Goal: Transaction & Acquisition: Purchase product/service

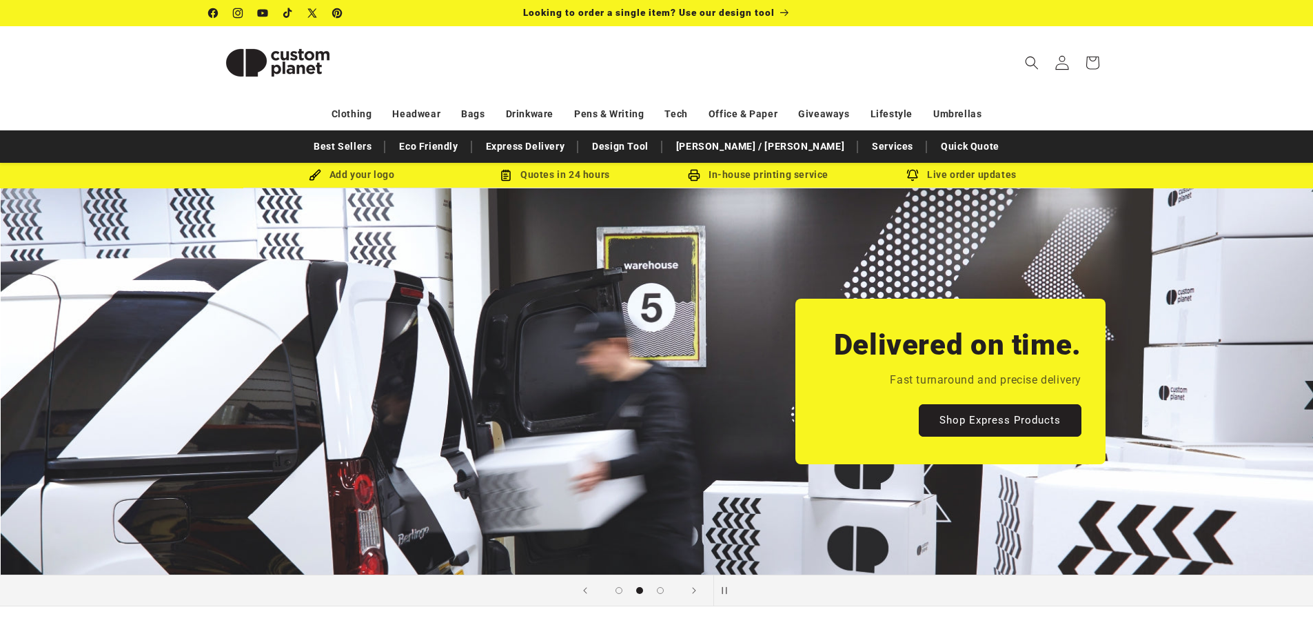
scroll to position [0, 1313]
click at [1064, 63] on icon at bounding box center [1062, 62] width 14 height 14
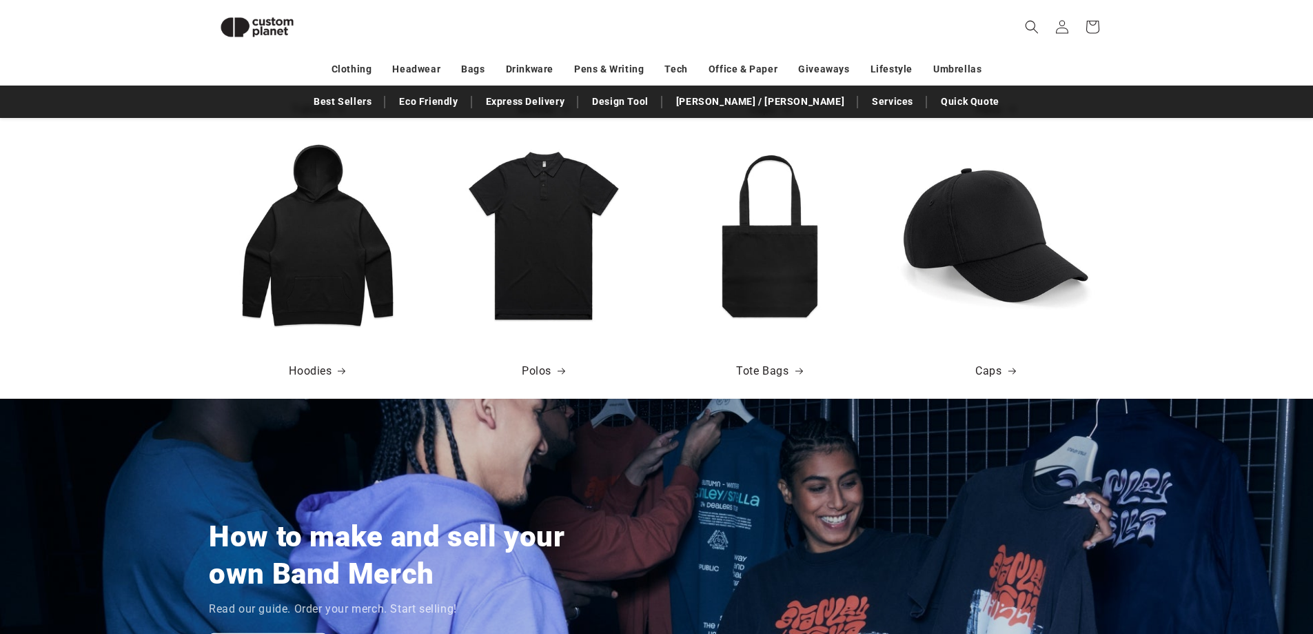
scroll to position [947, 0]
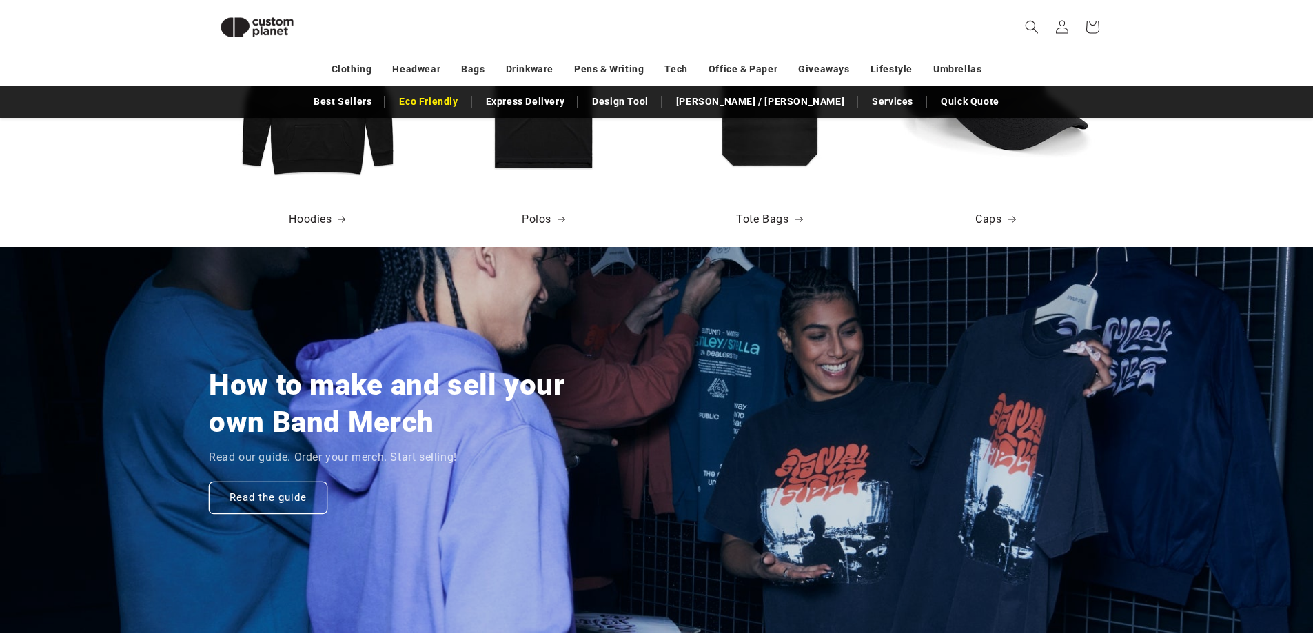
click at [458, 104] on link "Eco Friendly" at bounding box center [428, 102] width 72 height 24
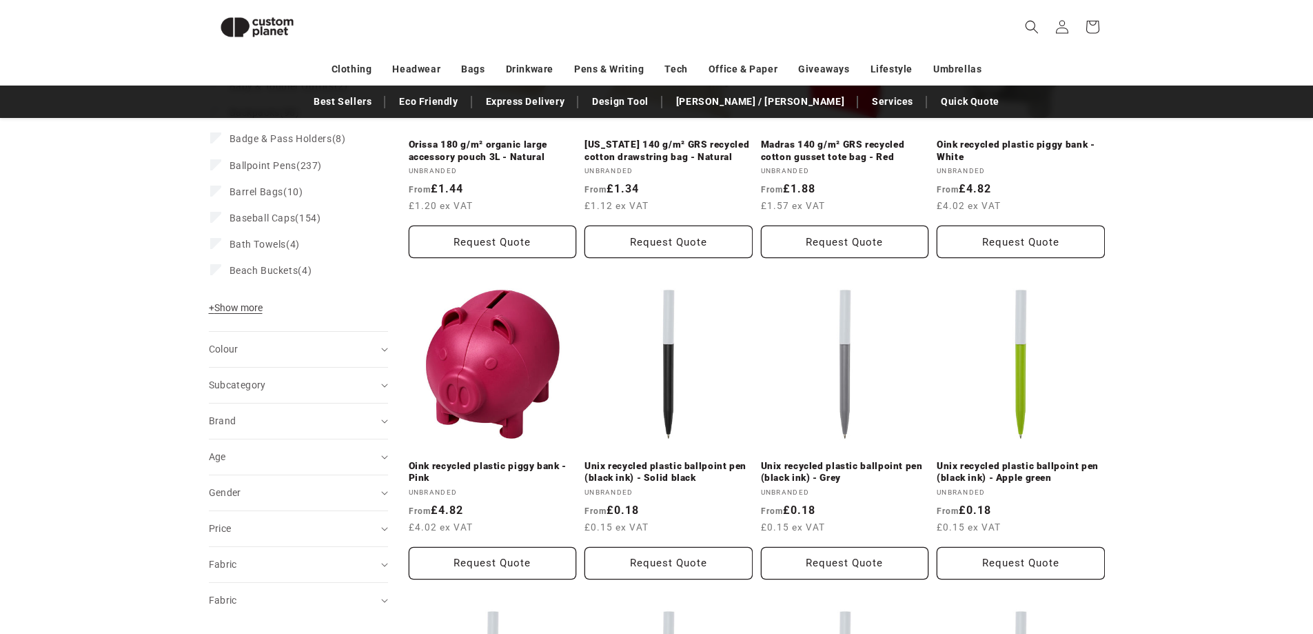
scroll to position [327, 0]
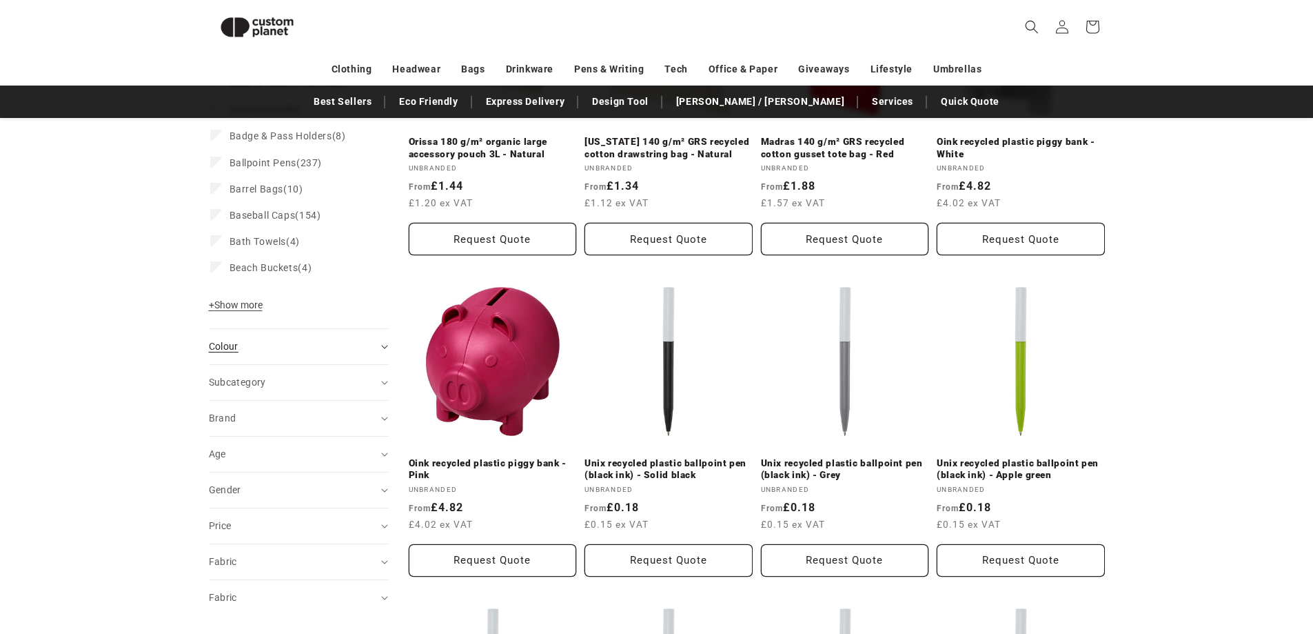
click at [359, 349] on div "Colour (0)" at bounding box center [293, 346] width 168 height 14
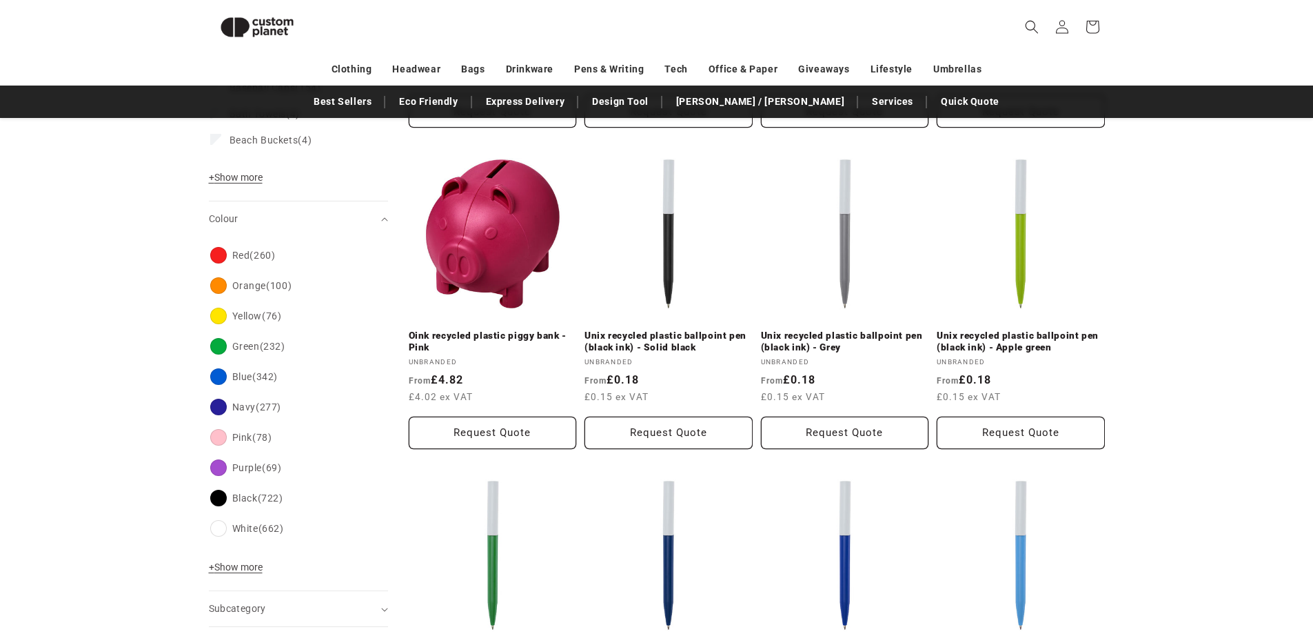
scroll to position [465, 0]
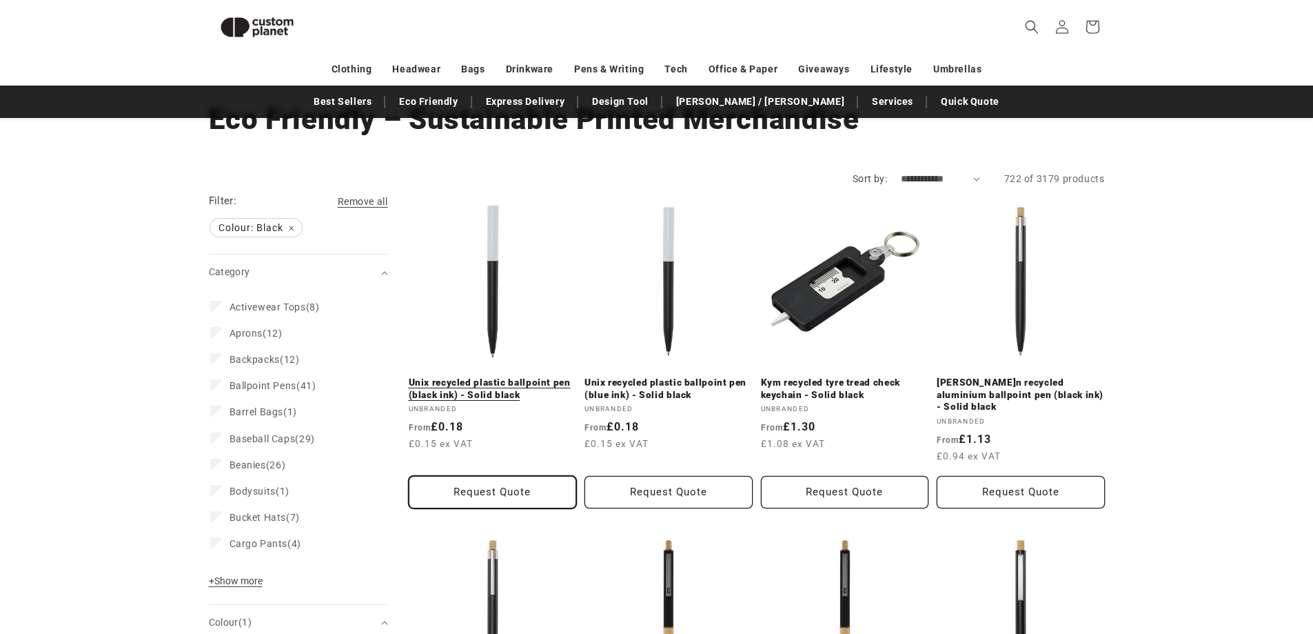
scroll to position [155, 0]
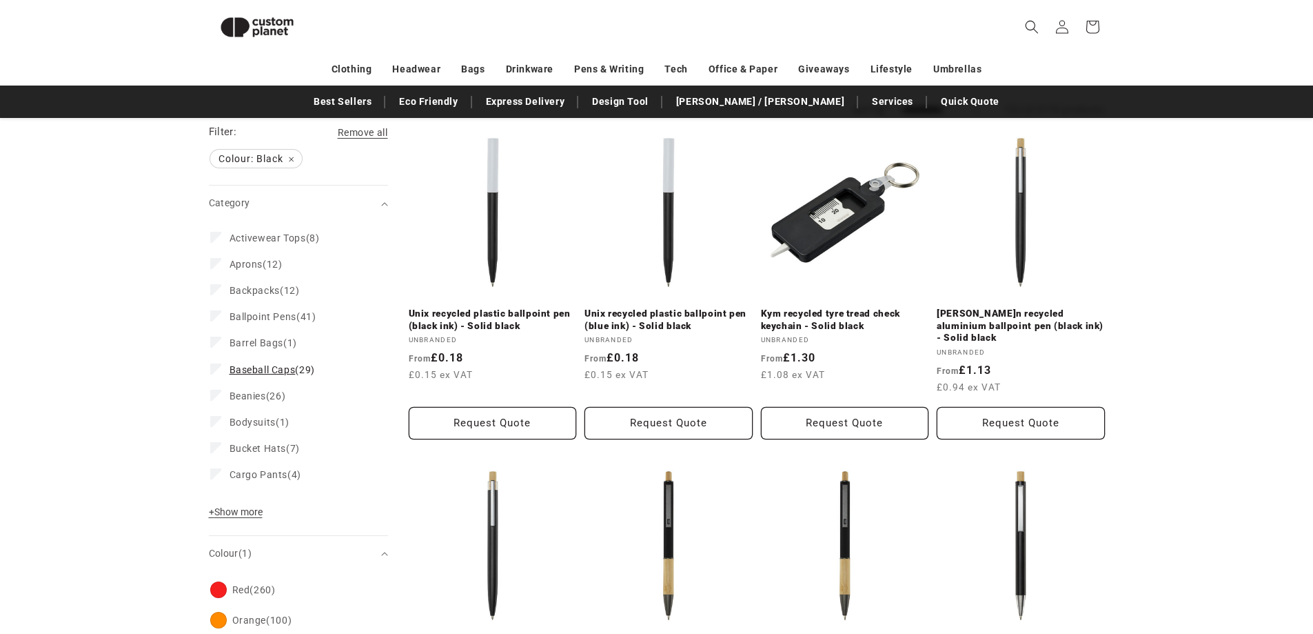
click at [254, 372] on span "Baseball Caps" at bounding box center [263, 369] width 66 height 11
